Goal: Task Accomplishment & Management: Use online tool/utility

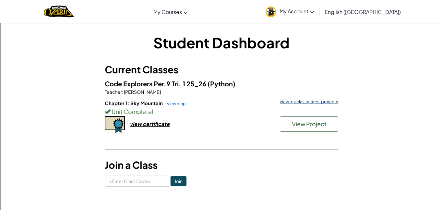
click at [322, 100] on link "view my classmates' projects" at bounding box center [308, 102] width 62 height 4
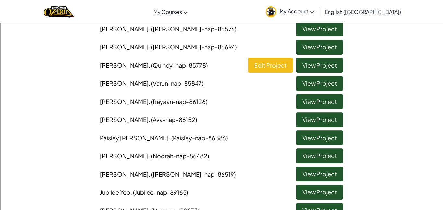
scroll to position [95, 0]
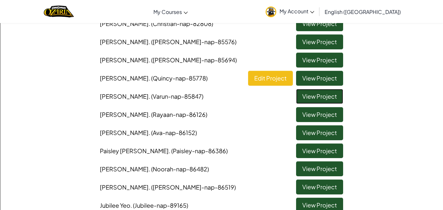
click at [309, 97] on link "View Project" at bounding box center [319, 96] width 47 height 15
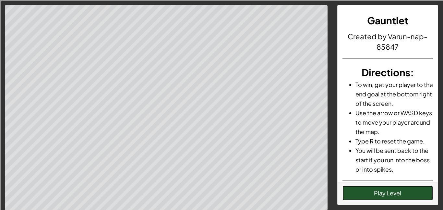
click at [415, 190] on button "Play Level" at bounding box center [387, 192] width 91 height 15
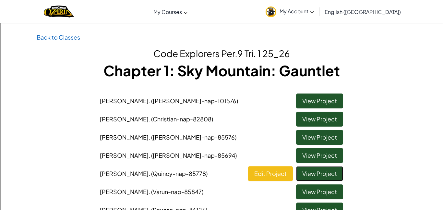
click at [317, 175] on link "View Project" at bounding box center [319, 173] width 47 height 15
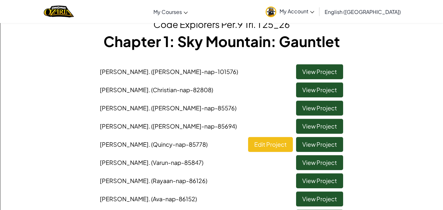
scroll to position [31, 0]
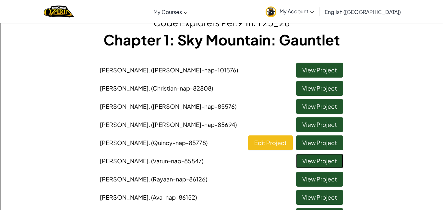
click at [311, 158] on link "View Project" at bounding box center [319, 160] width 47 height 15
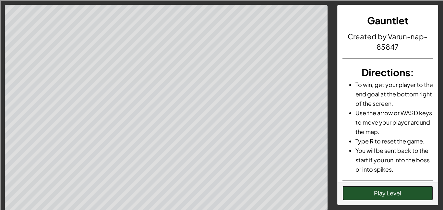
click at [401, 193] on button "Play Level" at bounding box center [387, 192] width 91 height 15
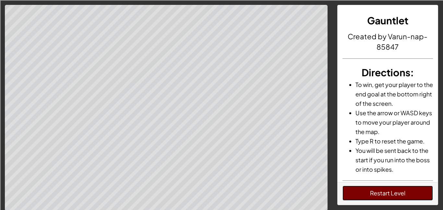
click at [351, 190] on button "Restart Level" at bounding box center [387, 192] width 91 height 15
click at [378, 195] on button "Restart Level" at bounding box center [387, 192] width 91 height 15
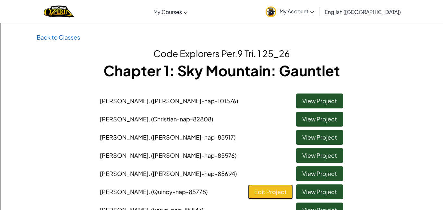
click at [272, 191] on link "Edit Project" at bounding box center [270, 191] width 45 height 15
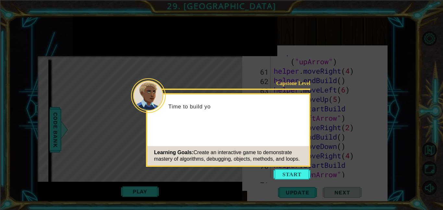
scroll to position [677, 0]
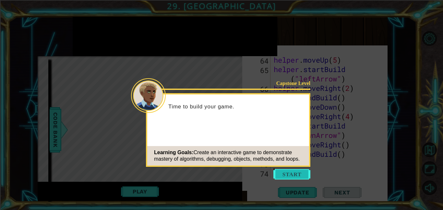
click at [296, 174] on button "Start" at bounding box center [291, 174] width 37 height 10
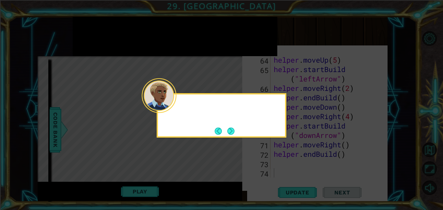
click at [296, 174] on icon at bounding box center [221, 105] width 443 height 210
click at [233, 129] on button "Next" at bounding box center [230, 130] width 7 height 7
click at [234, 129] on button "Next" at bounding box center [230, 130] width 7 height 7
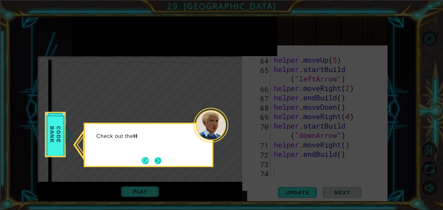
click at [157, 160] on button "Next" at bounding box center [157, 160] width 7 height 7
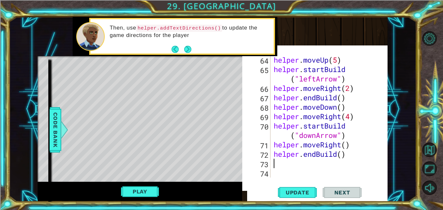
click at [308, 160] on div "helper . moveUp ( 5 ) helper . startBuild ( "leftArrow" ) helper . moveRight ( …" at bounding box center [330, 125] width 117 height 141
type textarea "helper.moveLeft(7)"
click at [334, 179] on div "helper.moveLeft(7) 64 65 66 67 68 69 70 71 72 73 74 helper . moveUp ( 5 ) helpe…" at bounding box center [314, 121] width 145 height 145
click at [334, 177] on div "helper.moveLeft(7) 64 65 66 67 68 69 70 71 72 73 74 helper . moveUp ( 5 ) helpe…" at bounding box center [314, 121] width 145 height 145
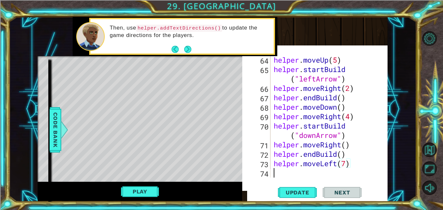
click at [278, 173] on div "helper . moveUp ( 5 ) helper . startBuild ( "leftArrow" ) helper . moveRight ( …" at bounding box center [330, 125] width 117 height 141
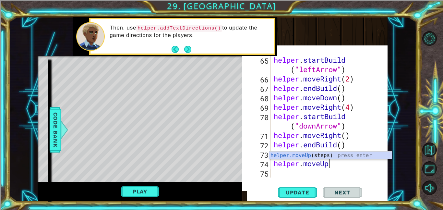
scroll to position [0, 2]
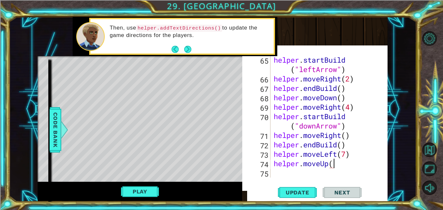
type textarea "helper.moveUp()"
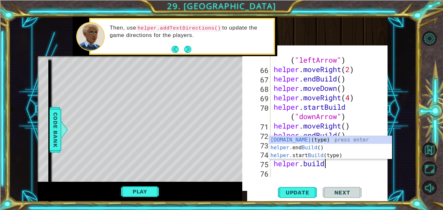
scroll to position [0, 2]
click at [287, 139] on div "[DOMAIN_NAME] (type) press enter helper. end Build () press enter helper. start…" at bounding box center [330, 155] width 123 height 39
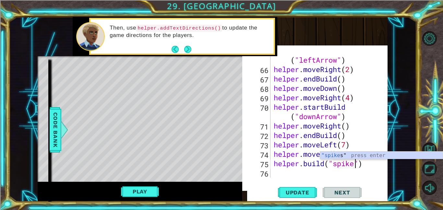
scroll to position [0, 4]
click at [312, 191] on span "Update" at bounding box center [297, 192] width 37 height 6
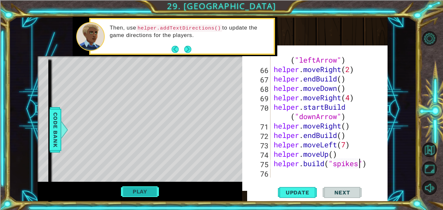
click at [146, 189] on button "Play" at bounding box center [140, 191] width 38 height 12
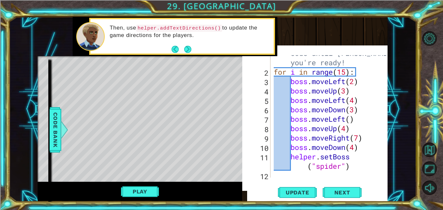
scroll to position [17, 0]
click at [133, 187] on button "Play" at bounding box center [140, 191] width 38 height 12
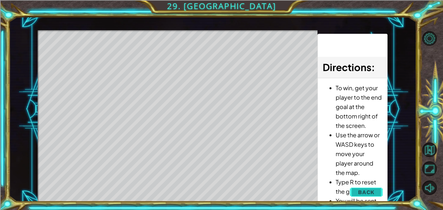
click at [377, 189] on button "Back" at bounding box center [366, 191] width 33 height 13
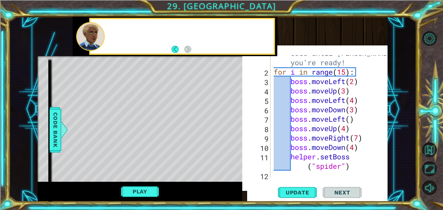
click at [245, 126] on div "[DOMAIN_NAME]("spikes") 1 2 3 4 5 6 7 8 9 10 11 12 13 14 # Don't touch the boss…" at bounding box center [314, 121] width 145 height 145
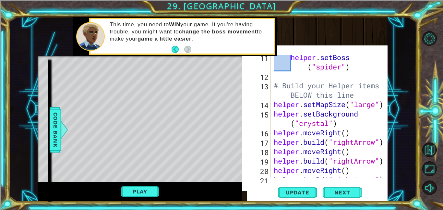
scroll to position [116, 0]
click at [349, 121] on div "helper . setBoss ( "spider" ) # Build your Helper items BELOW this line helper …" at bounding box center [330, 127] width 117 height 150
type textarea "helper.setBackground("crystal")"
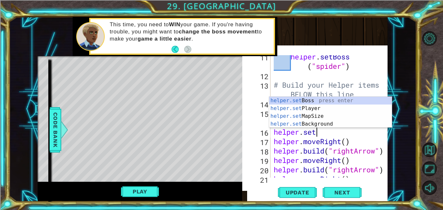
scroll to position [0, 2]
click at [330, 107] on div "helper.set Boss press enter helper.set Player press enter helper.set MapSize pr…" at bounding box center [330, 120] width 123 height 47
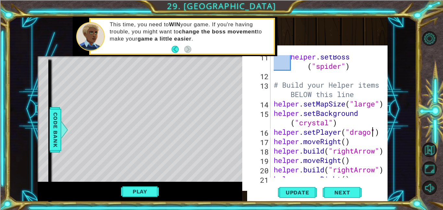
scroll to position [0, 5]
click at [304, 194] on span "Update" at bounding box center [297, 192] width 37 height 6
click at [305, 190] on span "Update" at bounding box center [297, 192] width 37 height 6
click at [150, 191] on button "Play" at bounding box center [140, 191] width 38 height 12
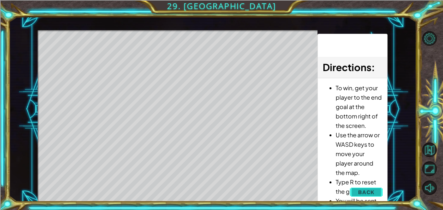
click at [356, 186] on button "Back" at bounding box center [366, 191] width 33 height 13
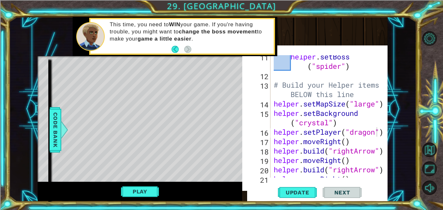
click at [378, 135] on div "helper . setBoss ( "spider" ) # Build your Helper items BELOW this line helper …" at bounding box center [330, 127] width 117 height 150
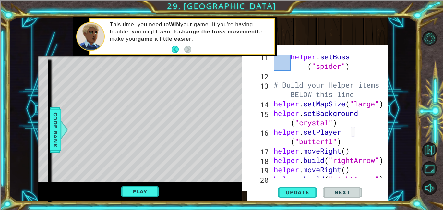
scroll to position [0, 5]
click at [176, 122] on div "Level Map" at bounding box center [188, 151] width 300 height 191
click at [288, 191] on span "Update" at bounding box center [297, 192] width 37 height 6
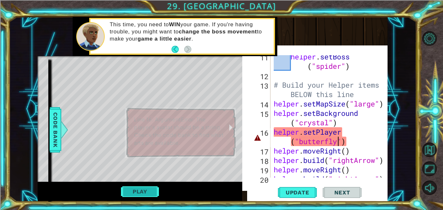
click at [142, 191] on button "Play" at bounding box center [140, 191] width 38 height 12
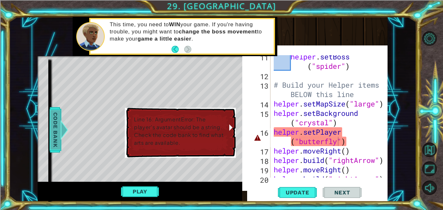
click at [50, 135] on span "Code Bank" at bounding box center [55, 130] width 10 height 40
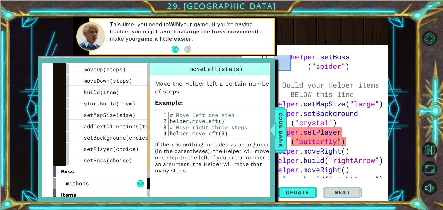
scroll to position [48, 0]
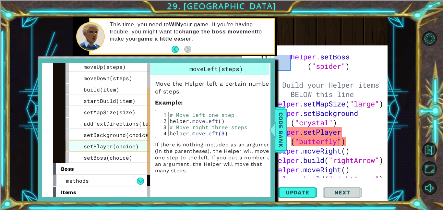
click at [133, 145] on span "setPlayer(choice)" at bounding box center [111, 146] width 55 height 7
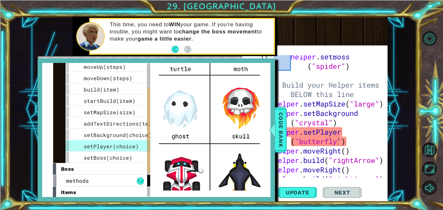
scroll to position [93, 0]
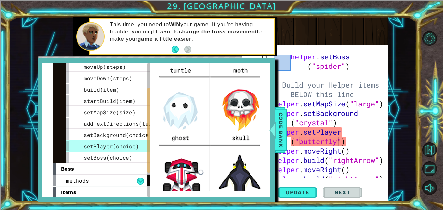
click at [337, 142] on div "helper . setBoss ( "spider" ) # Build your Helper items BELOW this line helper …" at bounding box center [330, 127] width 117 height 150
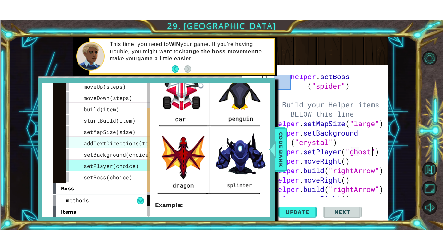
scroll to position [205, 0]
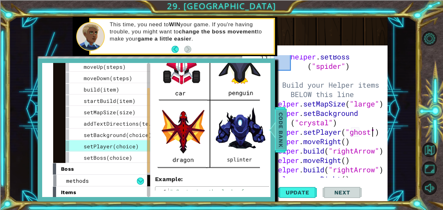
type textarea "helper.setPlayer("ghost")"
click at [278, 145] on span "Code Bank" at bounding box center [281, 130] width 10 height 40
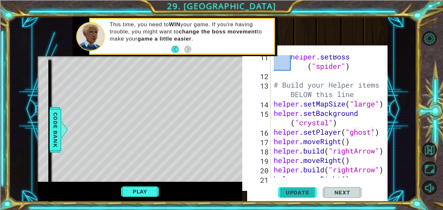
click at [293, 195] on button "Update" at bounding box center [297, 192] width 39 height 18
click at [152, 192] on button "Play" at bounding box center [140, 191] width 38 height 12
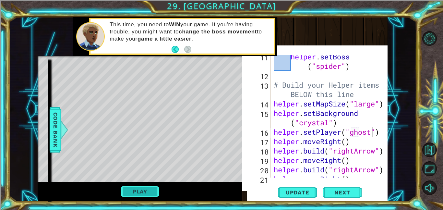
click at [138, 193] on button "Play" at bounding box center [140, 191] width 38 height 12
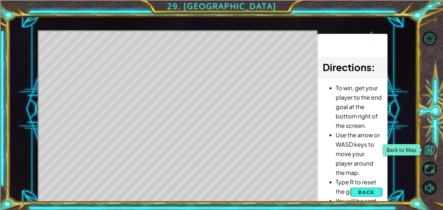
click at [430, 149] on button "Back to Map" at bounding box center [429, 149] width 15 height 15
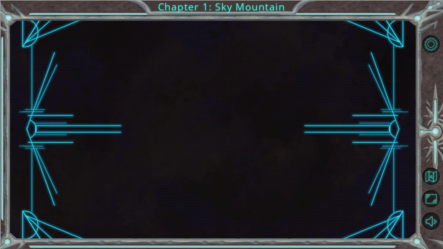
click at [432, 150] on div at bounding box center [433, 132] width 20 height 65
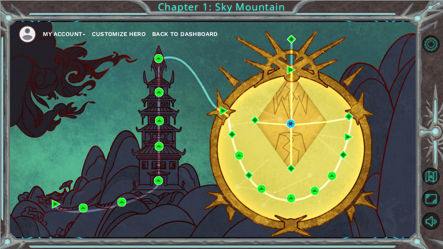
click at [183, 35] on span "Back to Dashboard" at bounding box center [185, 33] width 66 height 7
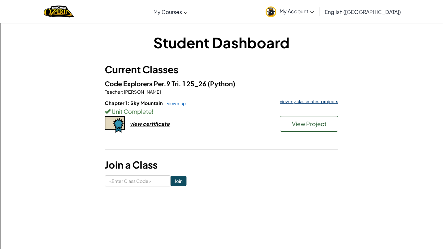
click at [313, 102] on link "view my classmates' projects" at bounding box center [308, 102] width 62 height 4
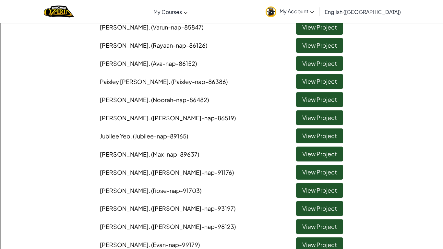
scroll to position [218, 0]
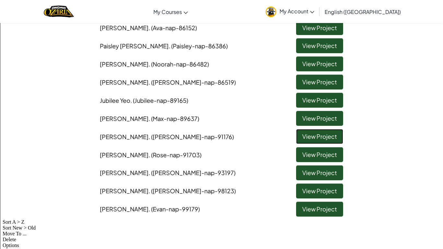
click at [303, 140] on link "View Project" at bounding box center [319, 136] width 47 height 15
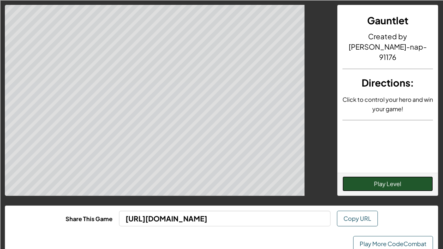
click at [401, 189] on button "Play Level" at bounding box center [387, 183] width 91 height 15
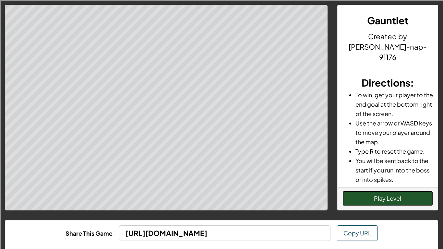
click at [381, 197] on button "Play Level" at bounding box center [387, 198] width 91 height 15
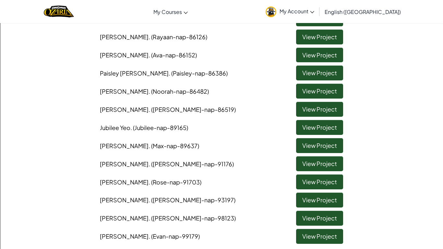
scroll to position [184, 0]
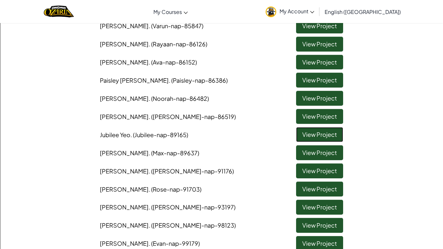
click at [313, 135] on link "View Project" at bounding box center [319, 134] width 47 height 15
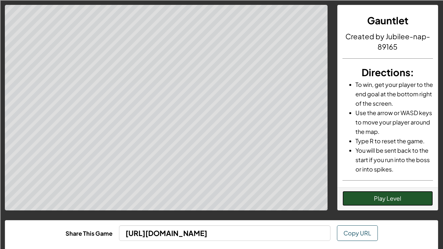
click at [396, 199] on button "Play Level" at bounding box center [387, 198] width 91 height 15
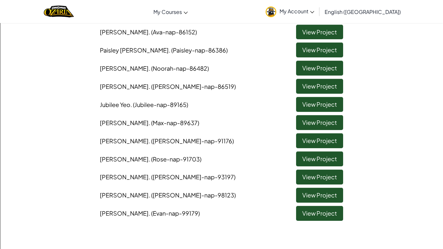
scroll to position [222, 0]
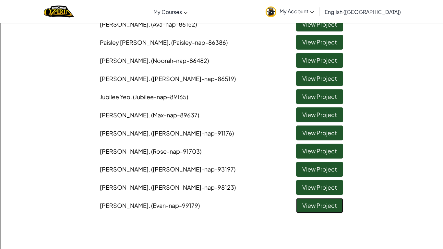
click at [320, 207] on link "View Project" at bounding box center [319, 205] width 47 height 15
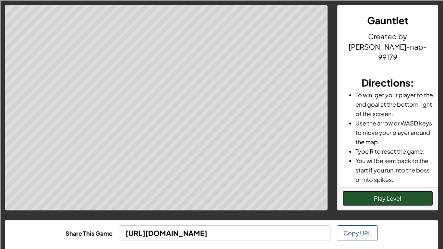
click at [366, 195] on button "Play Level" at bounding box center [387, 198] width 91 height 15
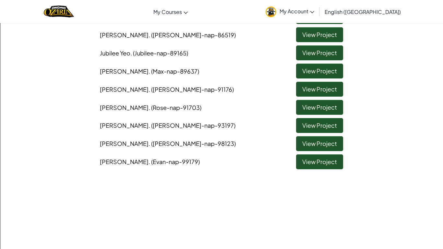
scroll to position [274, 0]
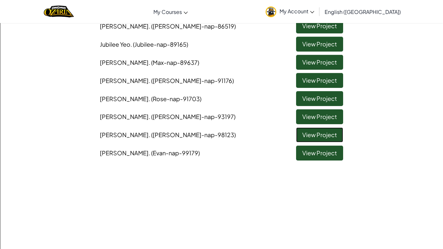
click at [327, 132] on link "View Project" at bounding box center [319, 134] width 47 height 15
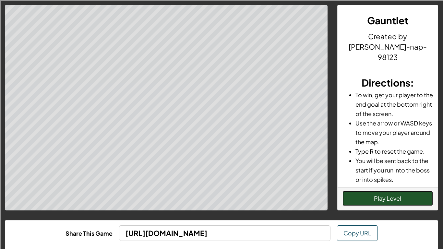
click at [405, 203] on button "Play Level" at bounding box center [387, 198] width 91 height 15
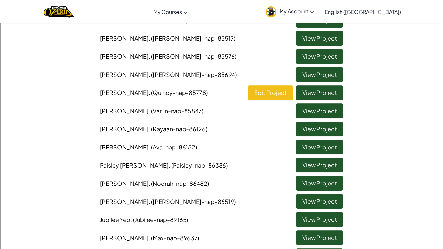
scroll to position [99, 0]
click at [317, 147] on link "View Project" at bounding box center [319, 146] width 47 height 15
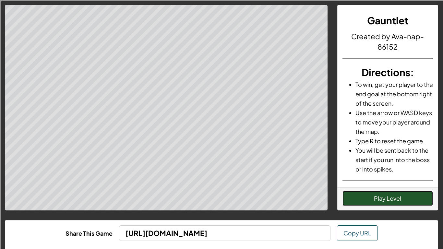
click at [379, 196] on button "Play Level" at bounding box center [387, 198] width 91 height 15
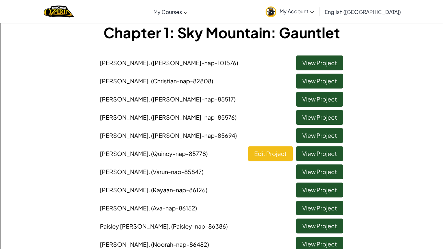
scroll to position [29, 0]
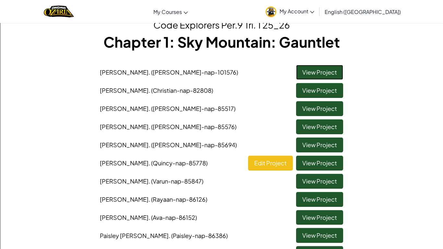
click at [319, 69] on link "View Project" at bounding box center [319, 72] width 47 height 15
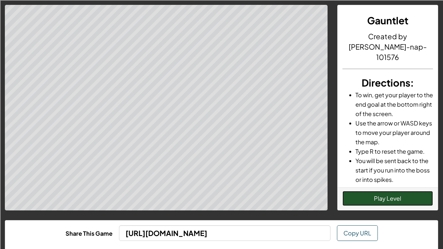
click at [396, 201] on button "Play Level" at bounding box center [387, 198] width 91 height 15
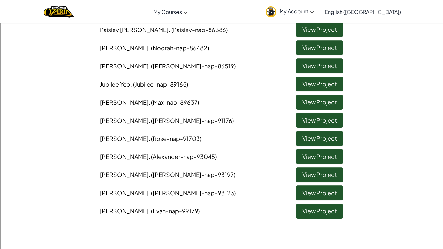
scroll to position [236, 0]
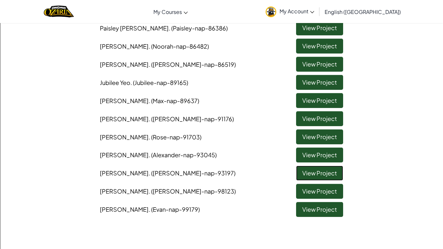
click at [332, 174] on link "View Project" at bounding box center [319, 173] width 47 height 15
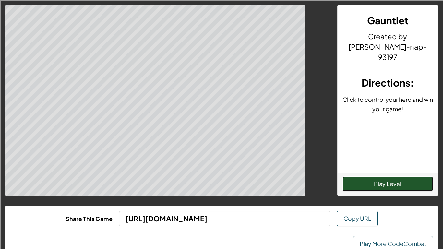
click at [396, 191] on button "Play Level" at bounding box center [387, 183] width 91 height 15
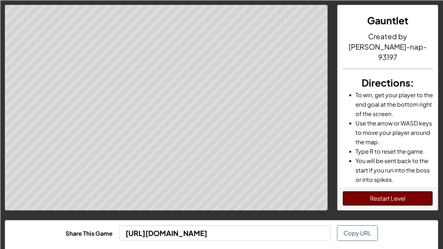
click at [372, 198] on button "Restart Level" at bounding box center [387, 198] width 91 height 15
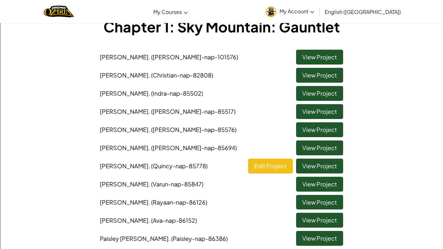
scroll to position [46, 0]
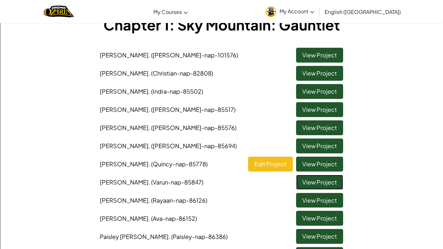
click at [322, 182] on link "View Project" at bounding box center [319, 182] width 47 height 15
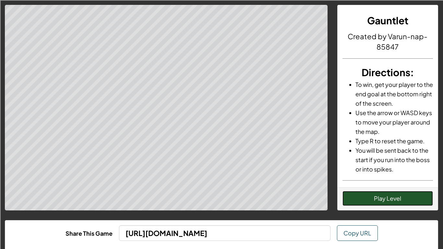
click at [402, 204] on button "Play Level" at bounding box center [387, 198] width 91 height 15
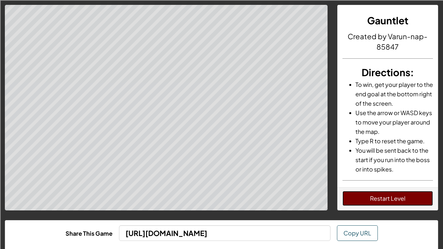
click at [388, 193] on button "Restart Level" at bounding box center [387, 198] width 91 height 15
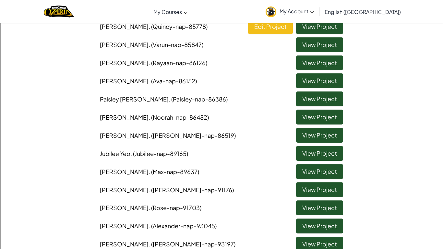
scroll to position [184, 0]
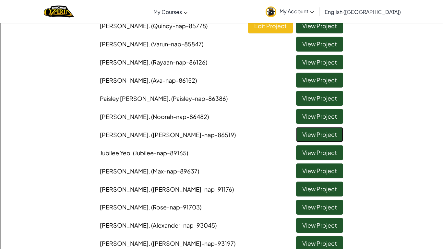
click at [314, 137] on link "View Project" at bounding box center [319, 134] width 47 height 15
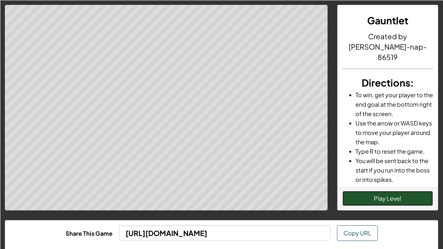
click at [398, 198] on button "Play Level" at bounding box center [387, 198] width 91 height 15
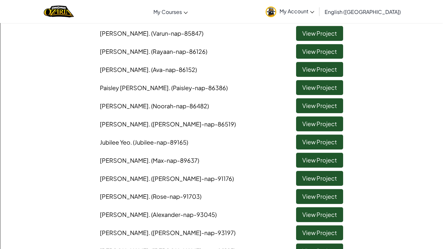
scroll to position [195, 0]
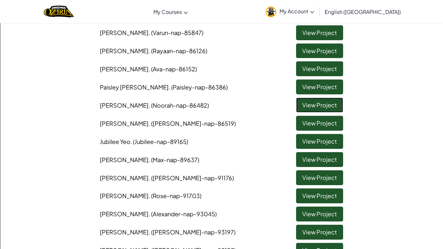
click at [324, 105] on link "View Project" at bounding box center [319, 105] width 47 height 15
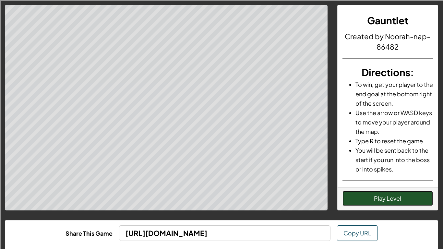
click at [373, 198] on button "Play Level" at bounding box center [387, 198] width 91 height 15
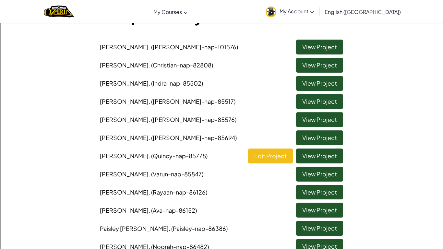
scroll to position [56, 0]
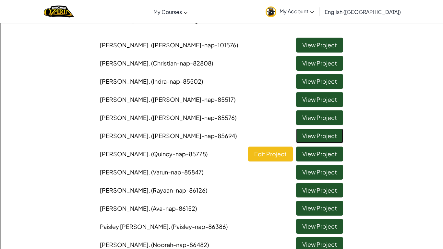
click at [309, 137] on link "View Project" at bounding box center [319, 135] width 47 height 15
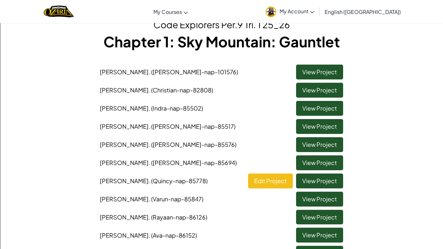
scroll to position [29, 0]
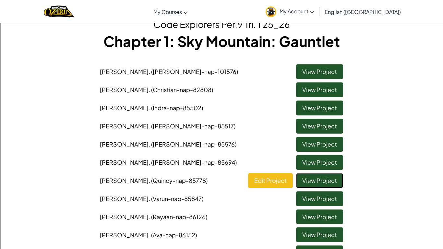
click at [326, 184] on link "View Project" at bounding box center [319, 180] width 47 height 15
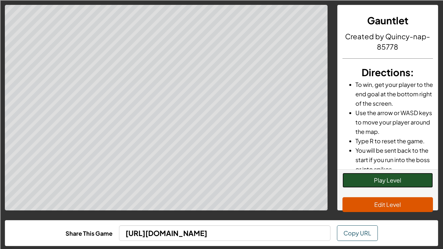
click at [400, 179] on button "Play Level" at bounding box center [387, 180] width 91 height 15
